Goal: Communication & Community: Participate in discussion

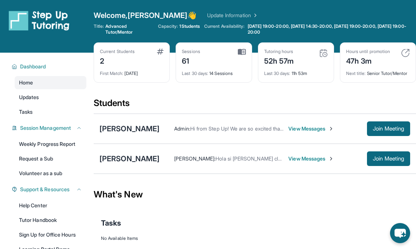
scroll to position [0, 0]
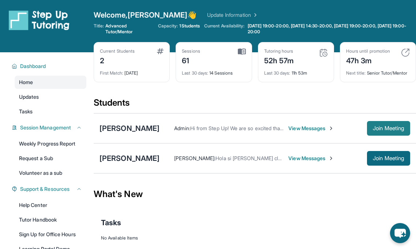
click at [382, 123] on button "Join Meeting" at bounding box center [388, 128] width 43 height 15
click at [300, 132] on div "Admin : Hi from Step Up! We are so excited that you are matched with one anothe…" at bounding box center [284, 128] width 250 height 15
click at [298, 131] on span "View Messages" at bounding box center [311, 128] width 46 height 7
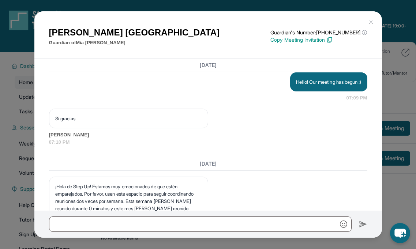
scroll to position [10423, 0]
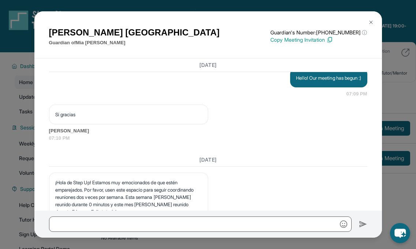
click at [338, 82] on p "Hello! Our meeting has begun :)" at bounding box center [328, 77] width 65 height 7
copy p "Hello! Our meeting has begun :)"
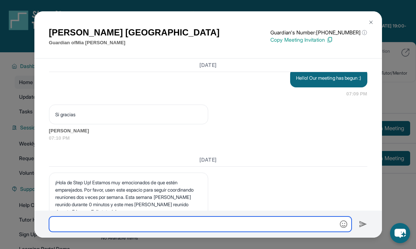
click at [270, 230] on input "text" at bounding box center [200, 223] width 302 height 15
paste input "**********"
type input "**********"
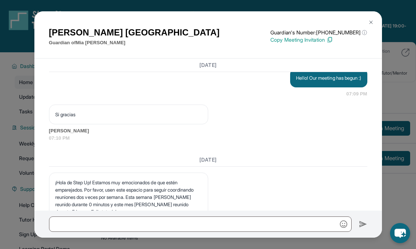
click at [369, 22] on img at bounding box center [371, 22] width 6 height 6
